Goal: Task Accomplishment & Management: Manage account settings

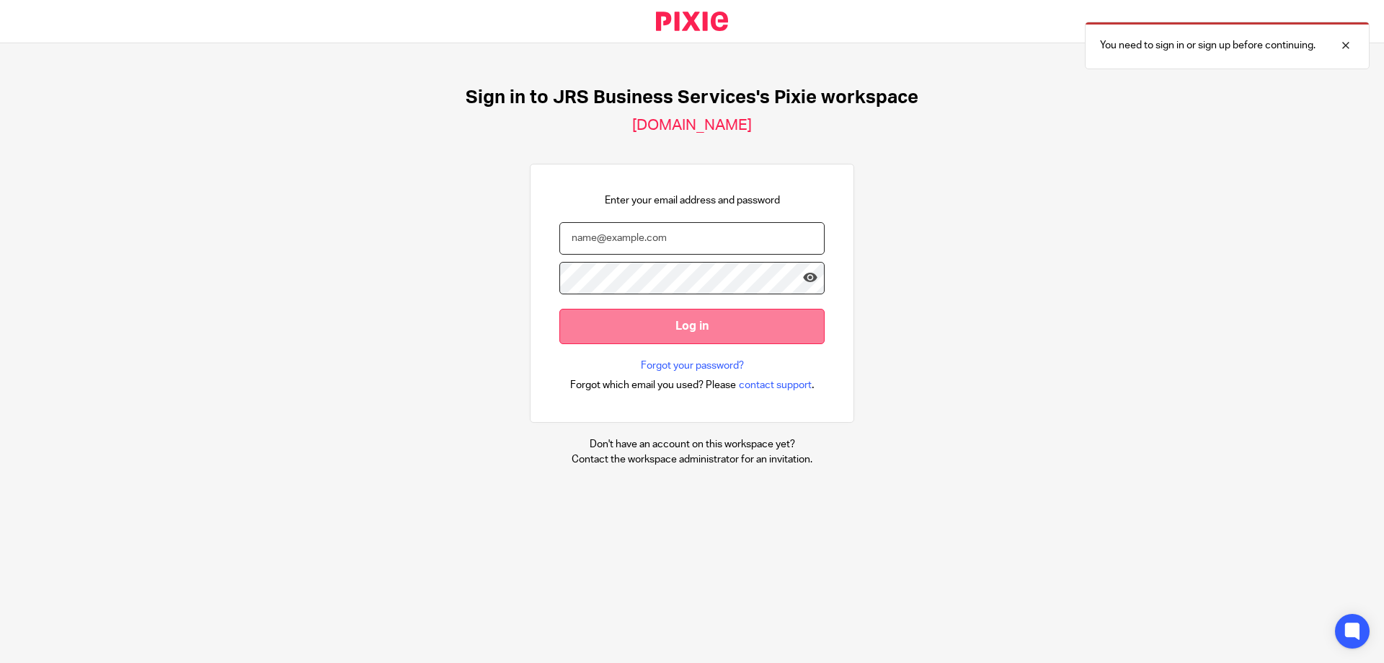
type input "s.williams@jrsbusiness.services"
click at [654, 329] on input "Log in" at bounding box center [691, 326] width 265 height 35
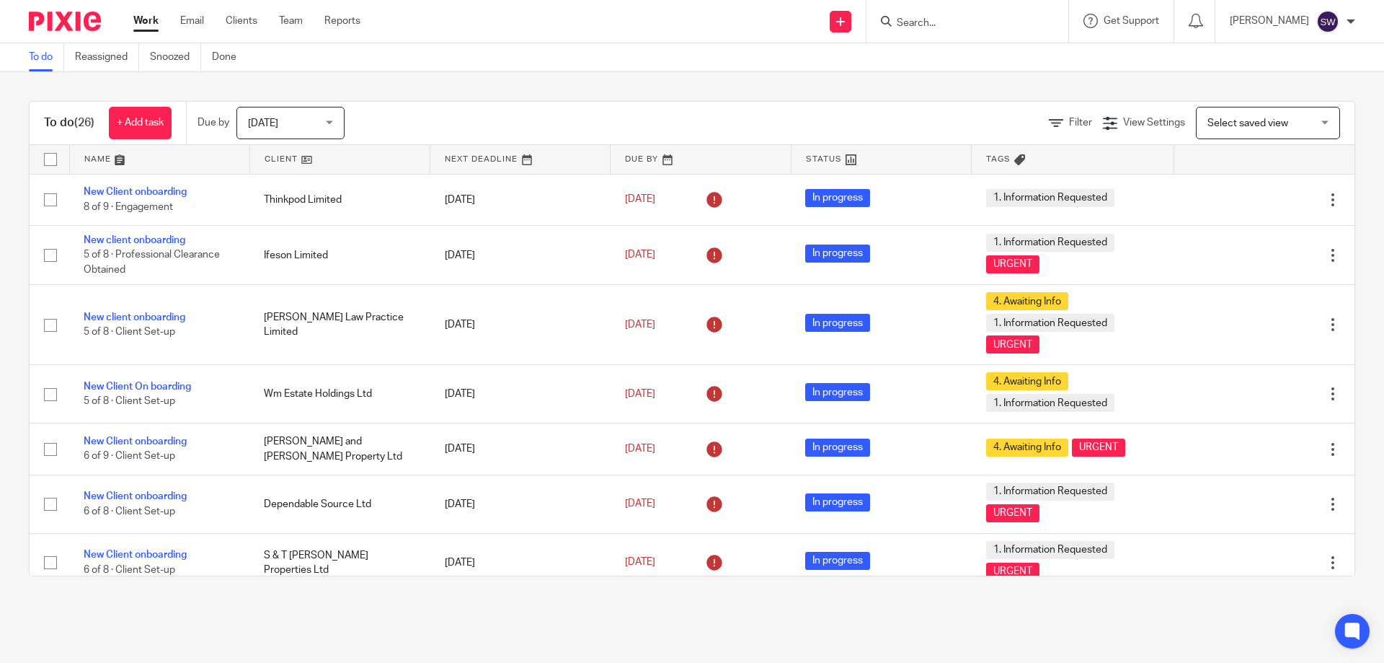
drag, startPoint x: 330, startPoint y: 116, endPoint x: 356, endPoint y: 171, distance: 60.6
click at [331, 117] on div "Today Today" at bounding box center [290, 123] width 108 height 32
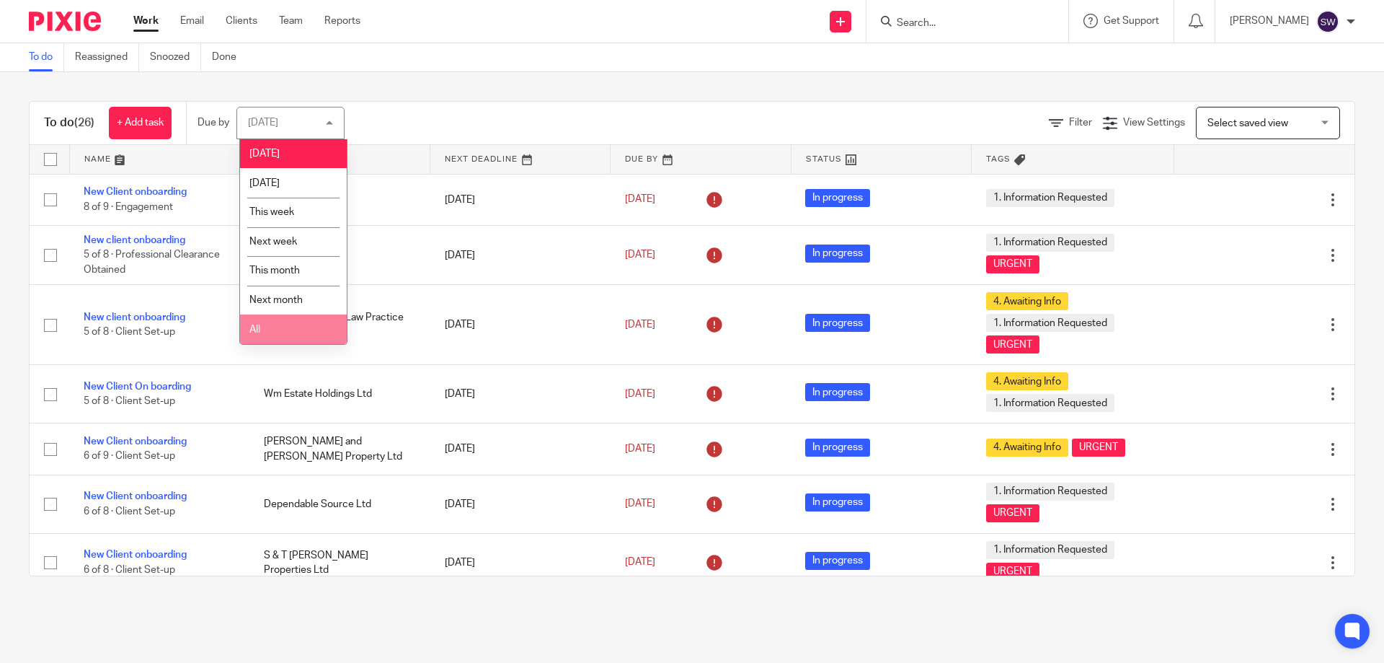
drag, startPoint x: 279, startPoint y: 325, endPoint x: 280, endPoint y: 318, distance: 7.2
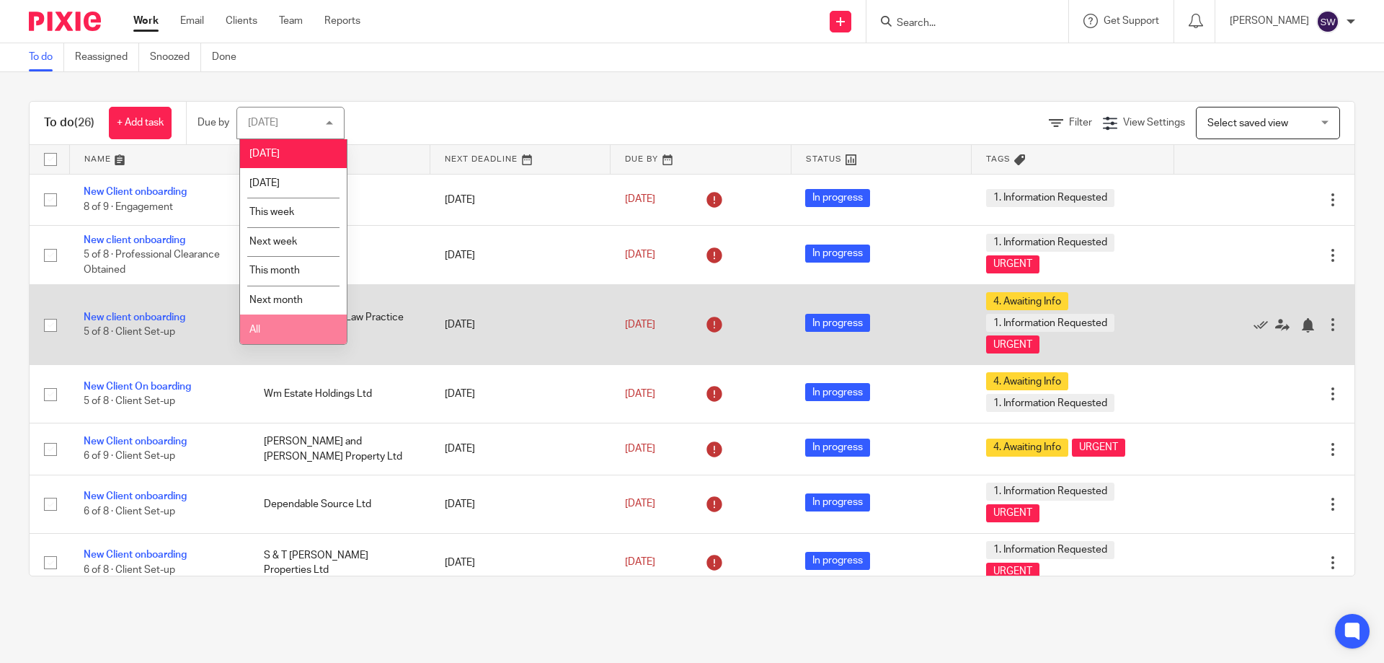
click at [279, 322] on li "All" at bounding box center [293, 329] width 107 height 30
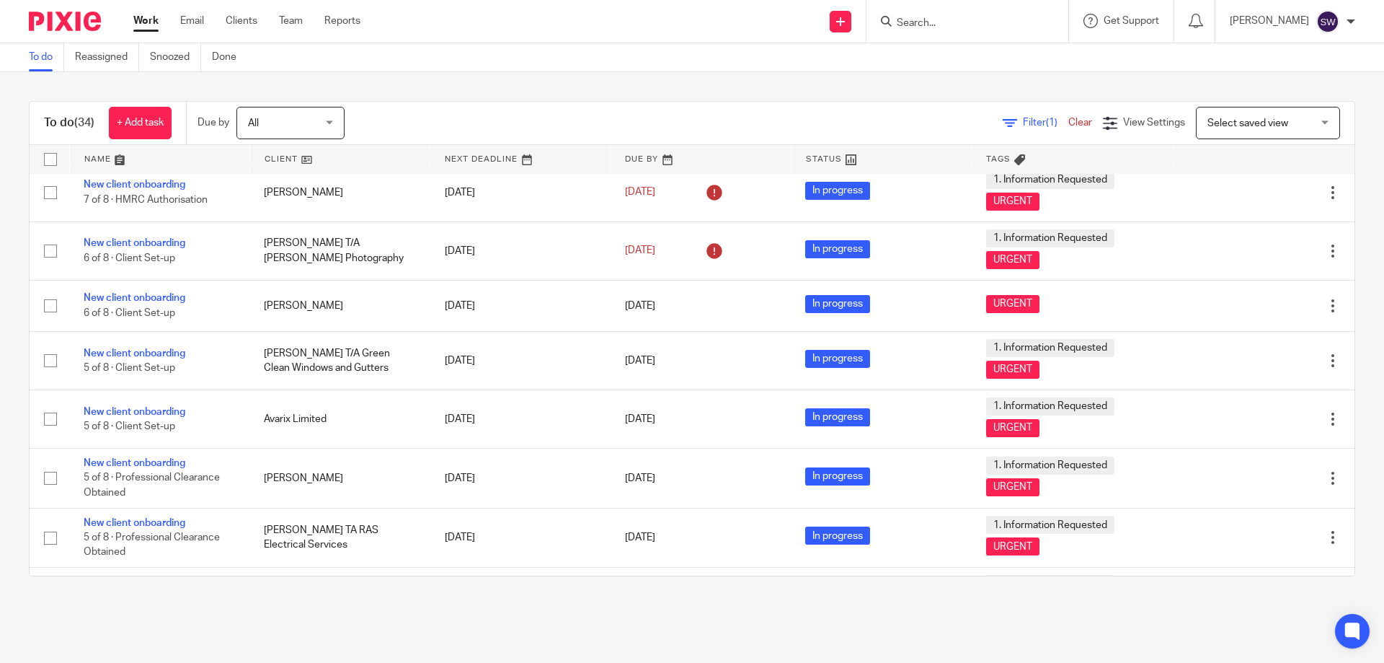
scroll to position [1442, 0]
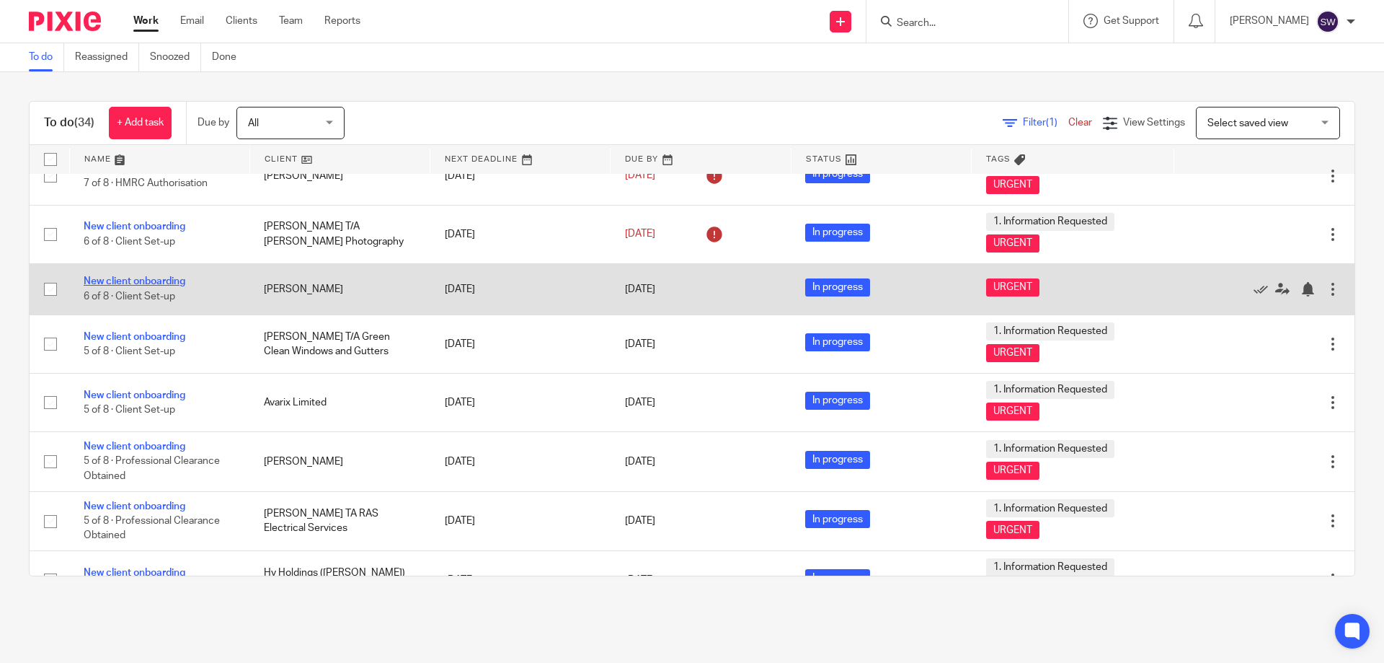
click at [151, 285] on link "New client onboarding" at bounding box center [135, 281] width 102 height 10
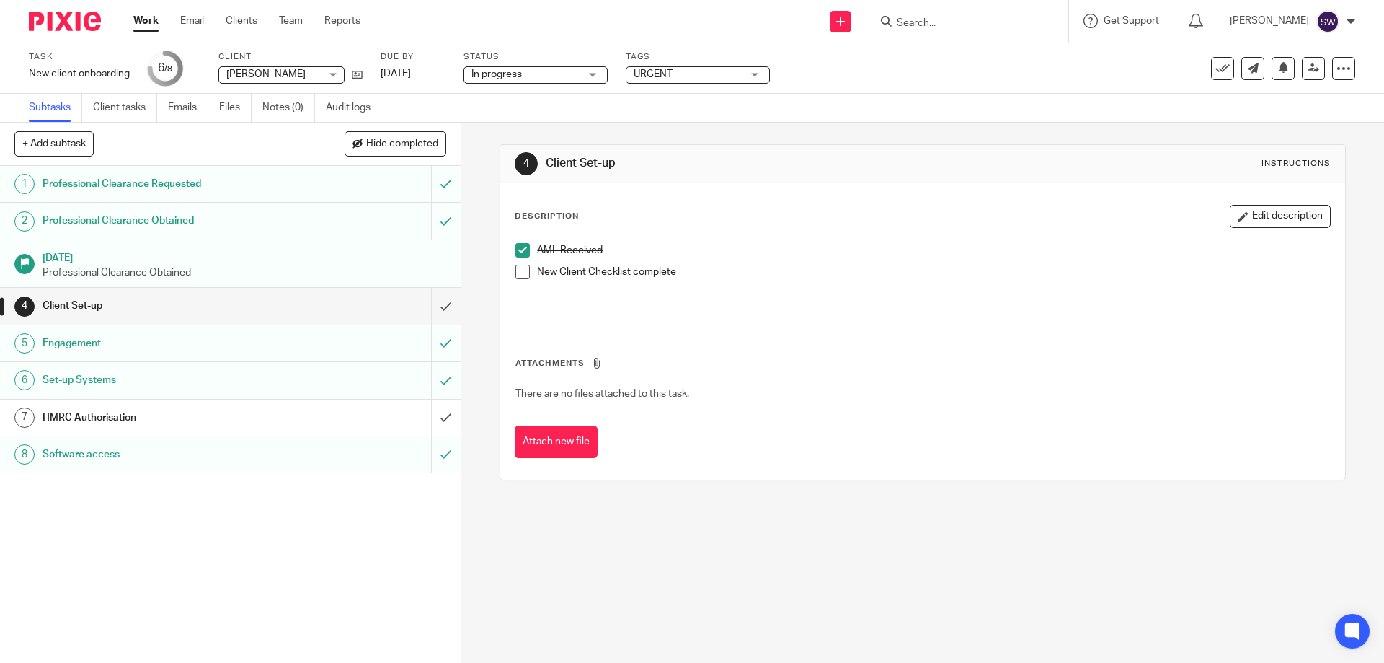
click at [515, 269] on span at bounding box center [522, 272] width 14 height 14
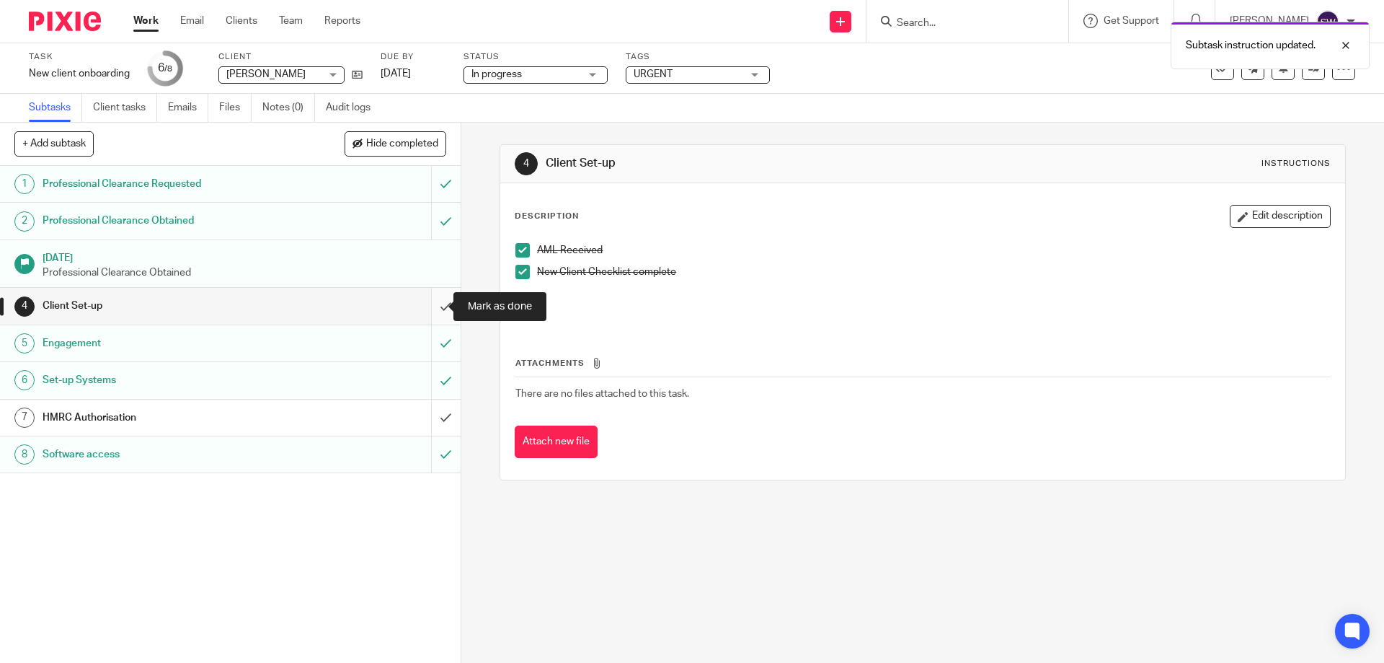
click at [436, 305] on input "submit" at bounding box center [230, 306] width 461 height 36
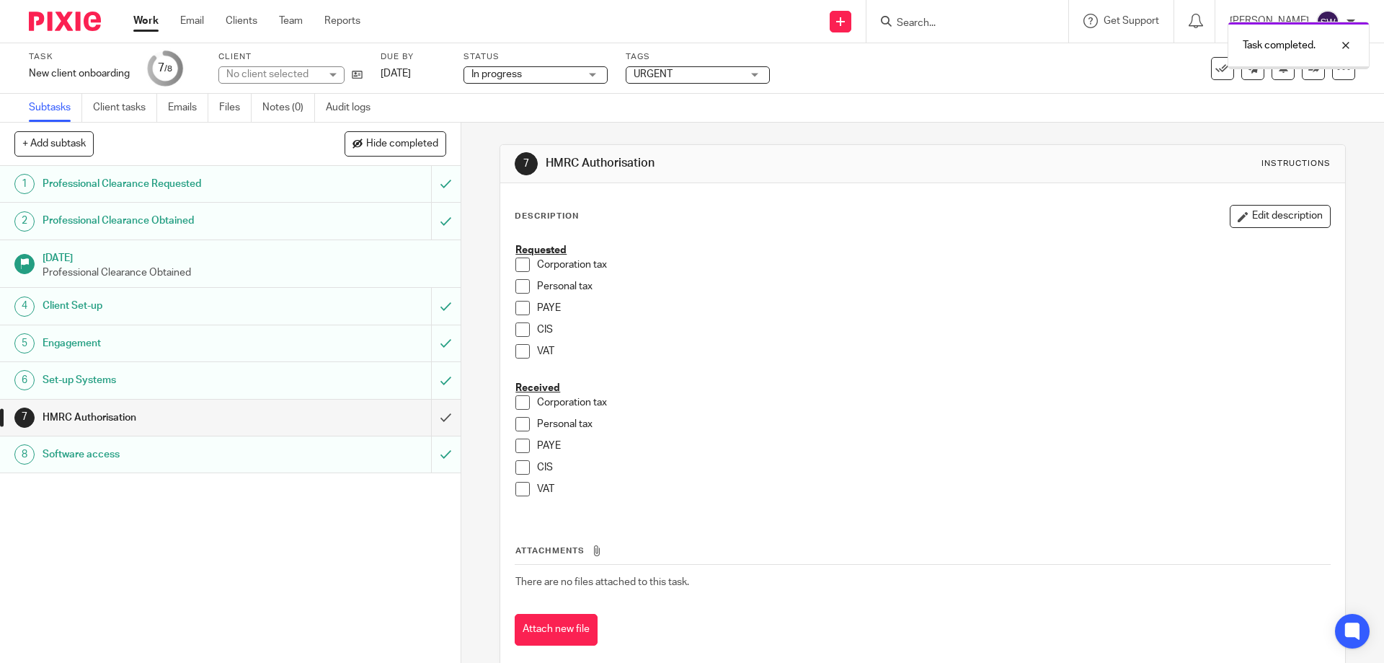
click at [387, 417] on div "HMRC Authorisation" at bounding box center [230, 418] width 374 height 22
click at [518, 288] on span at bounding box center [522, 286] width 14 height 14
click at [141, 17] on link "Work" at bounding box center [145, 21] width 25 height 14
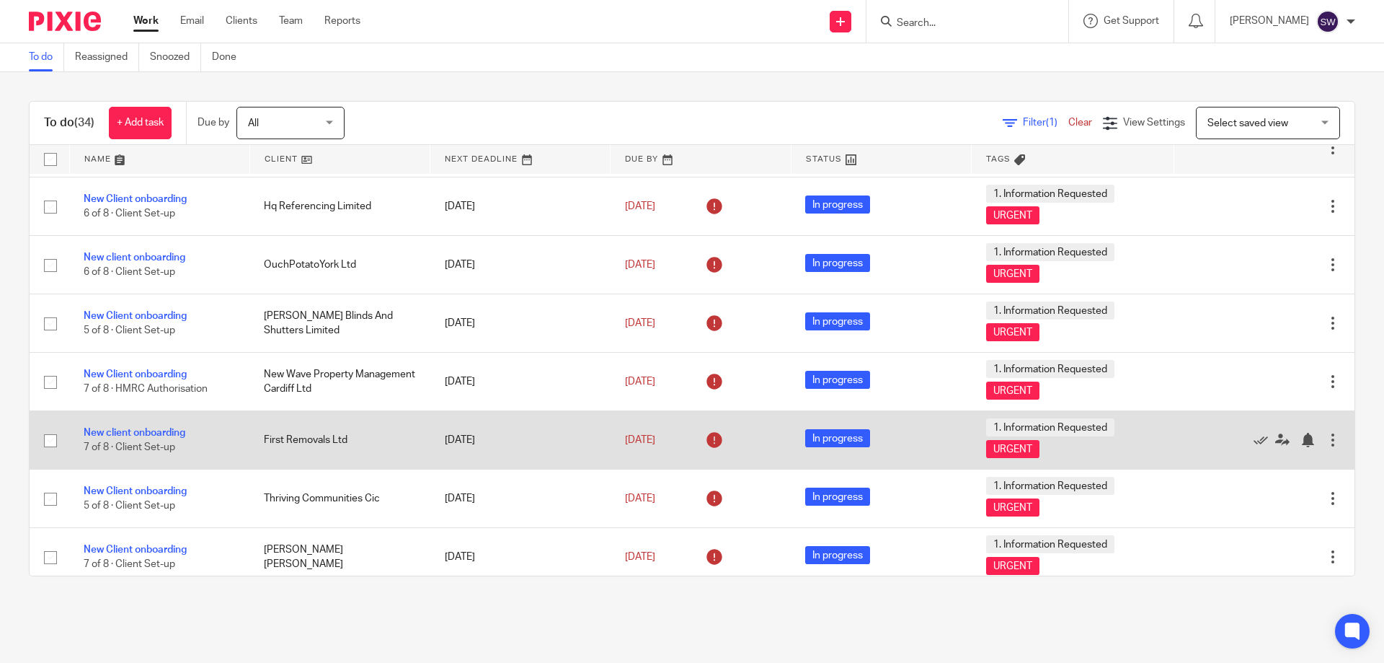
scroll to position [721, 0]
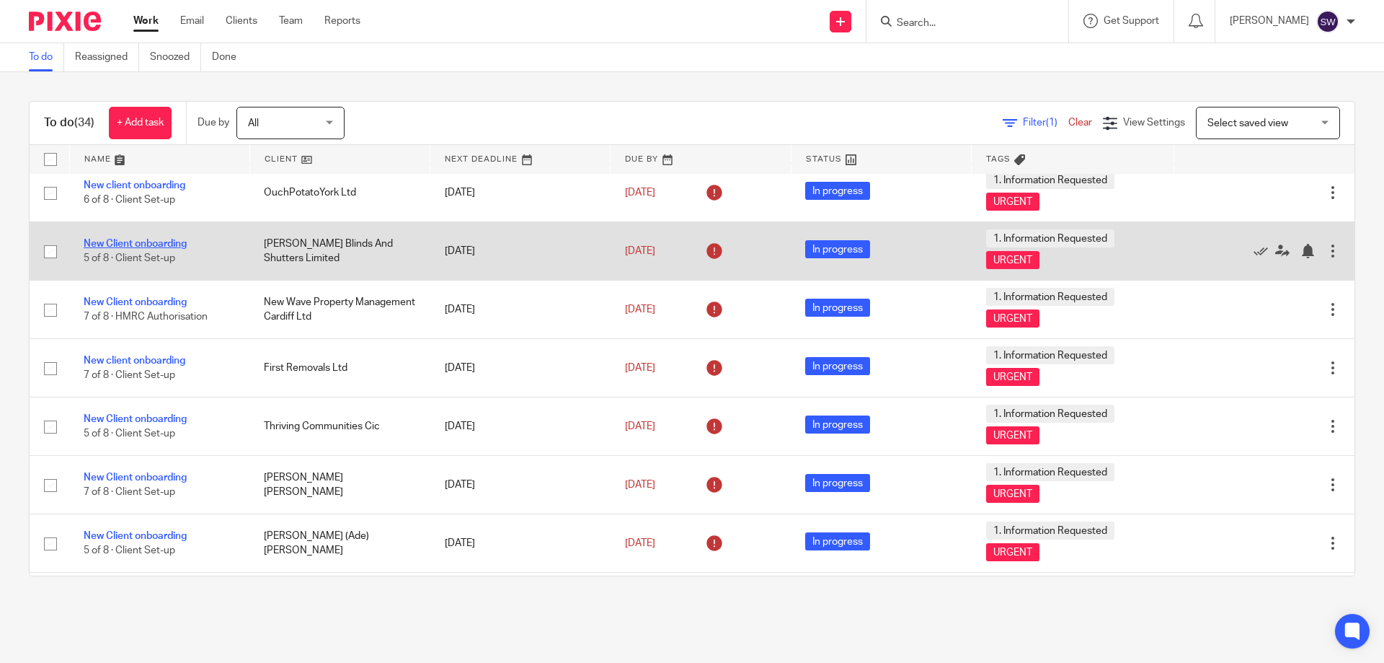
click at [171, 239] on link "New Client onboarding" at bounding box center [135, 244] width 103 height 10
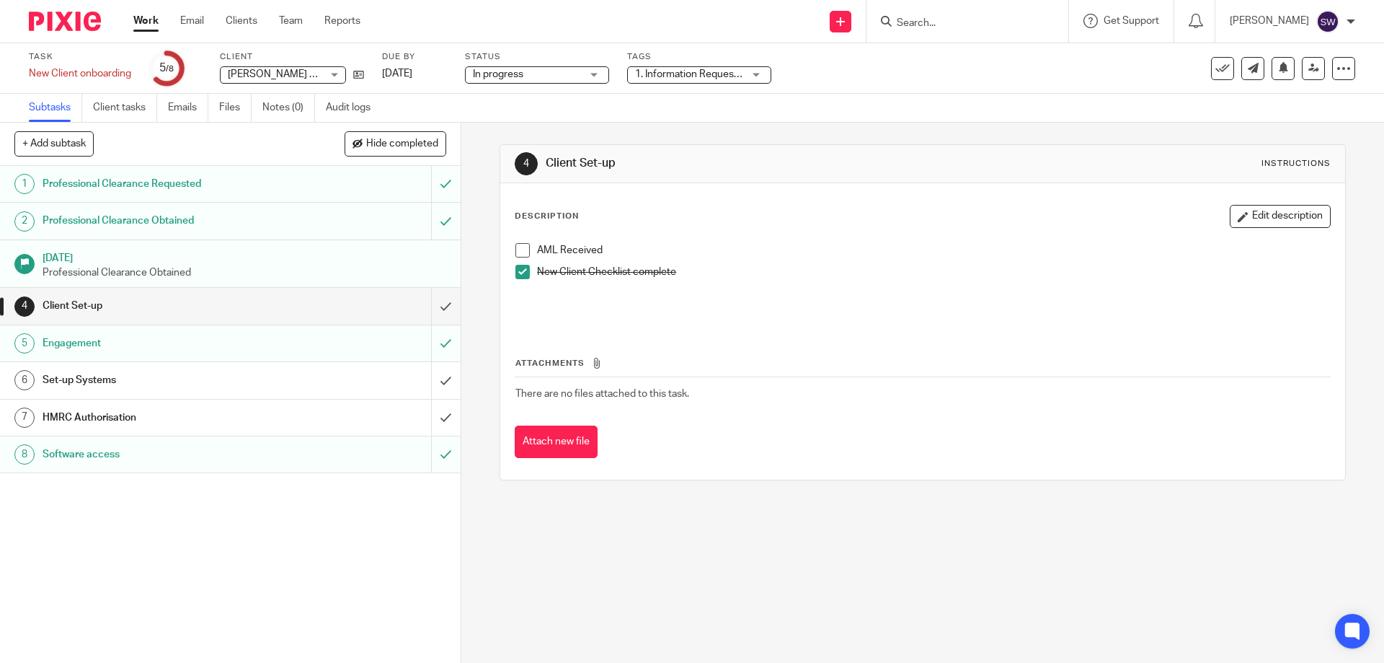
click at [195, 388] on h1 "Set-up Systems" at bounding box center [167, 380] width 249 height 22
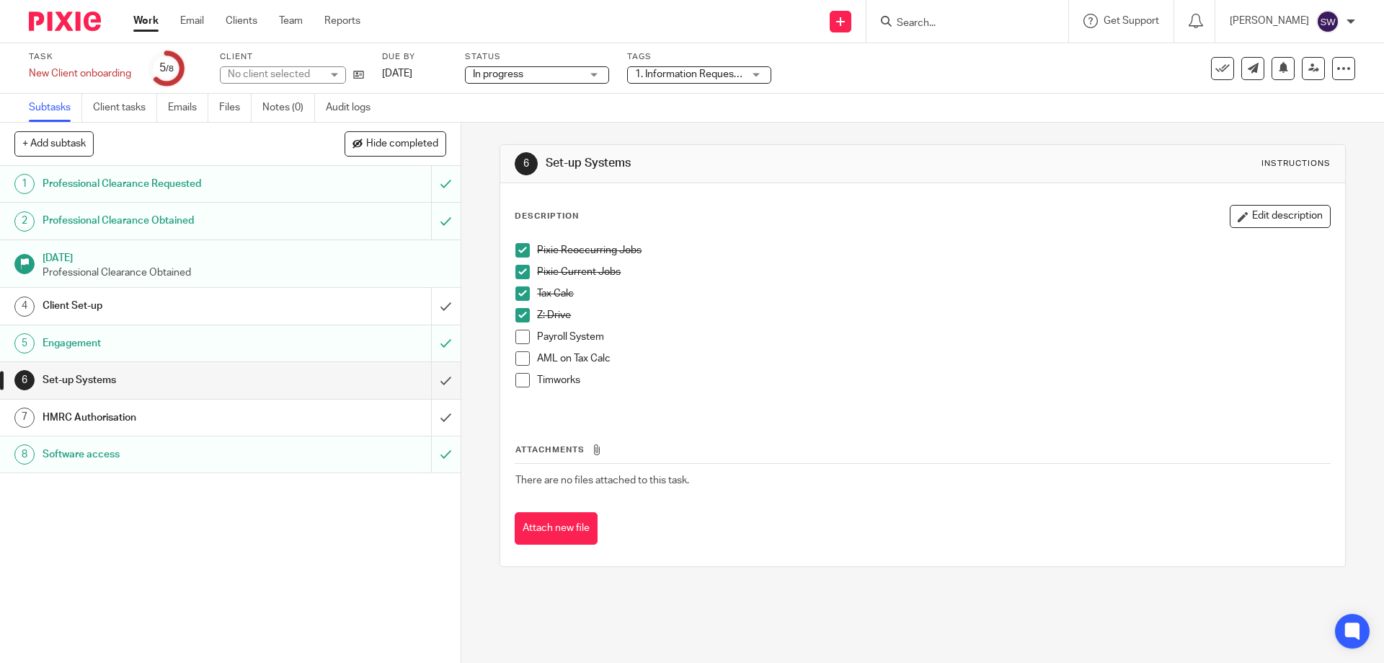
click at [203, 419] on h1 "HMRC Authorisation" at bounding box center [167, 418] width 249 height 22
